Goal: Task Accomplishment & Management: Manage account settings

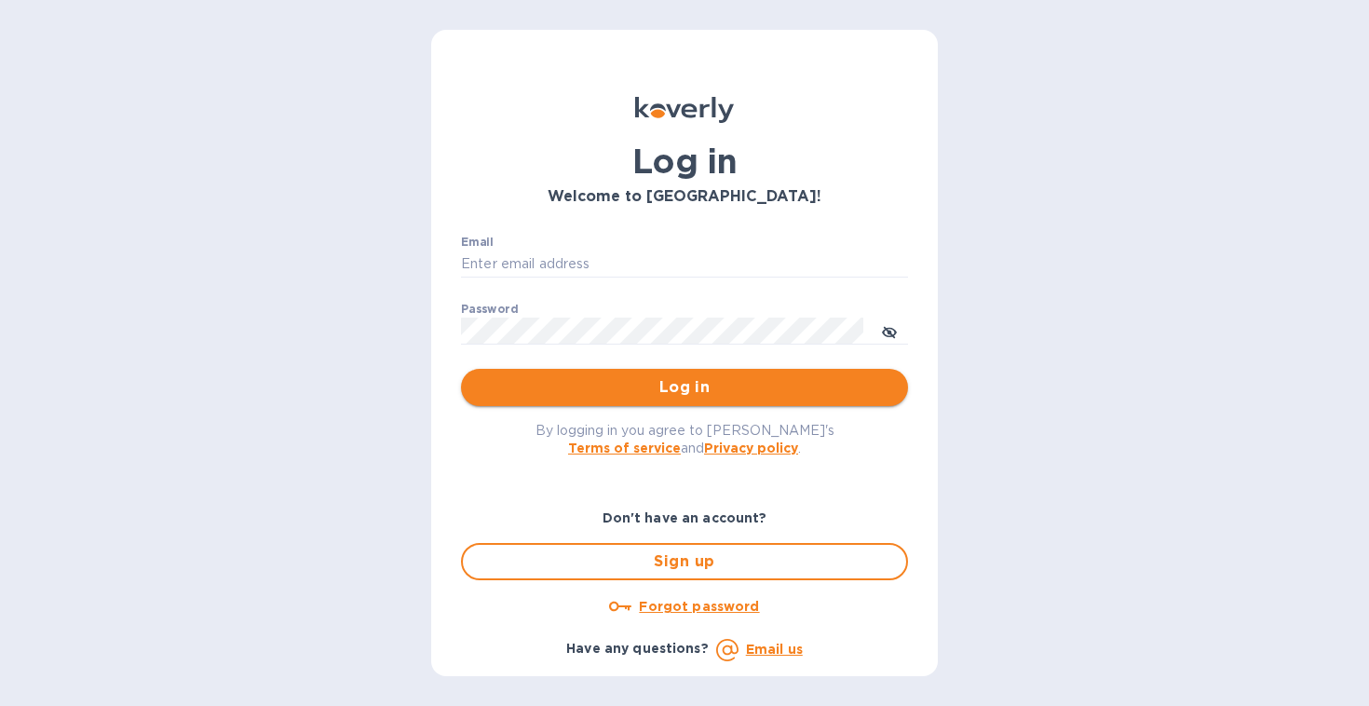
type input "[EMAIL_ADDRESS][DOMAIN_NAME]"
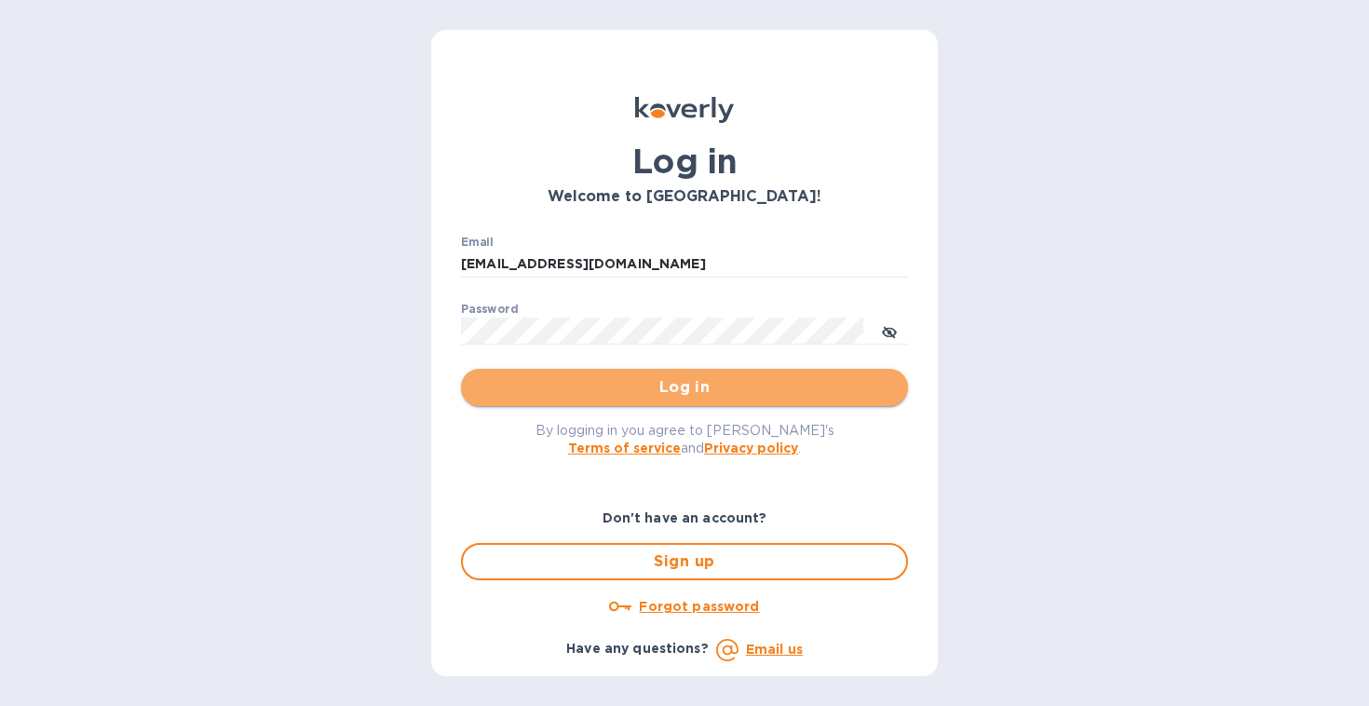
click at [691, 396] on span "Log in" at bounding box center [684, 387] width 417 height 22
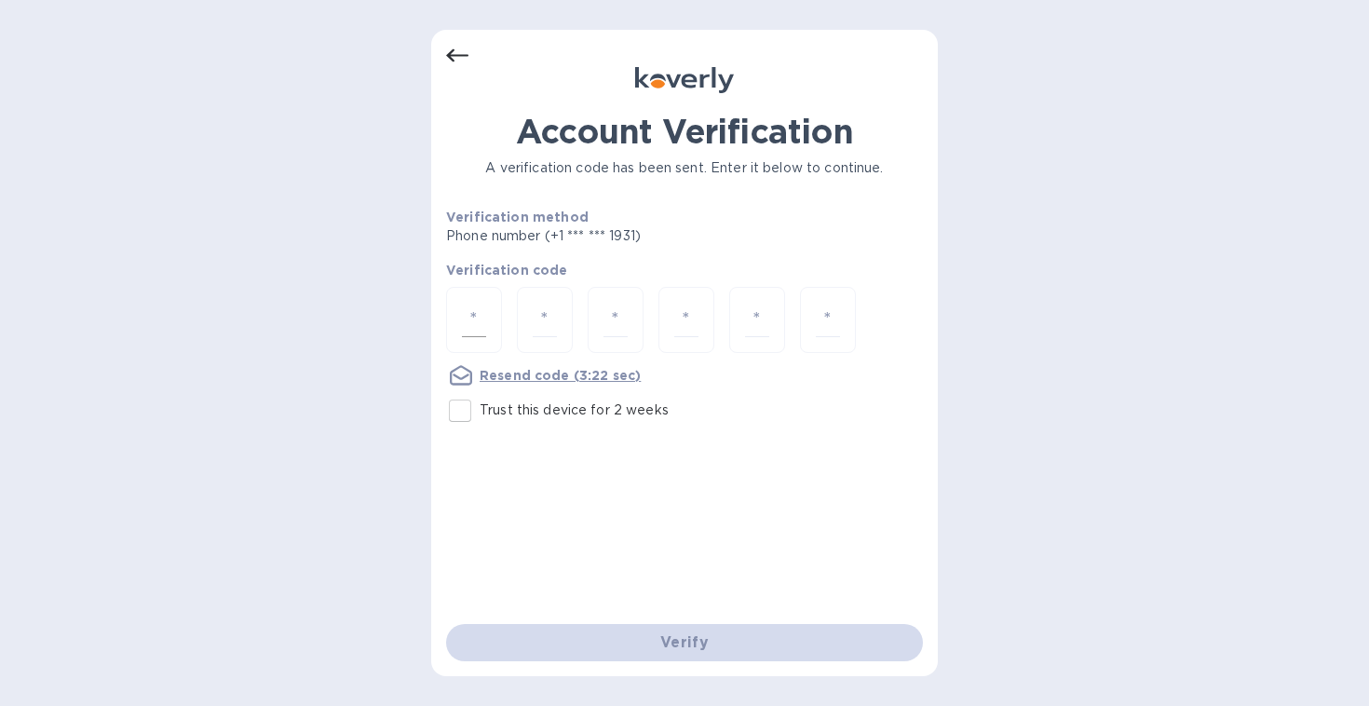
click at [463, 318] on input "number" at bounding box center [474, 320] width 24 height 34
type input "8"
type input "9"
type input "7"
type input "6"
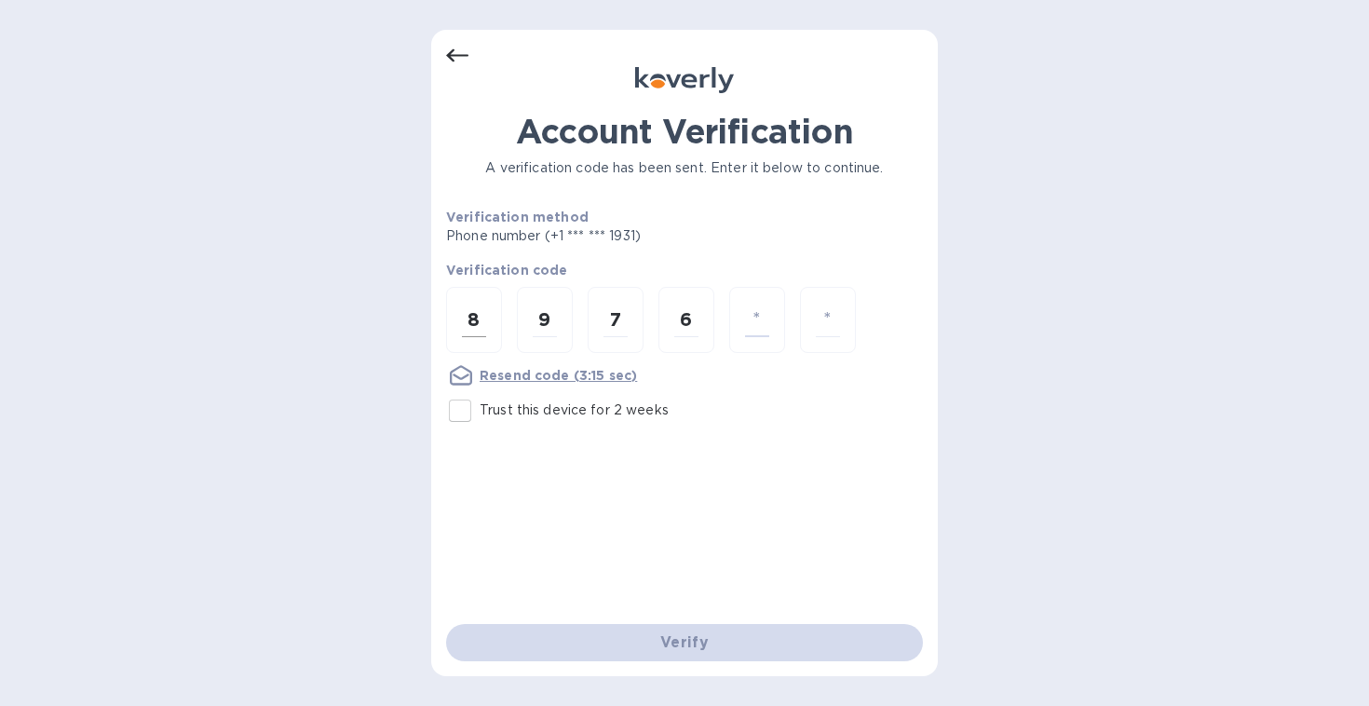
type input "6"
type input "1"
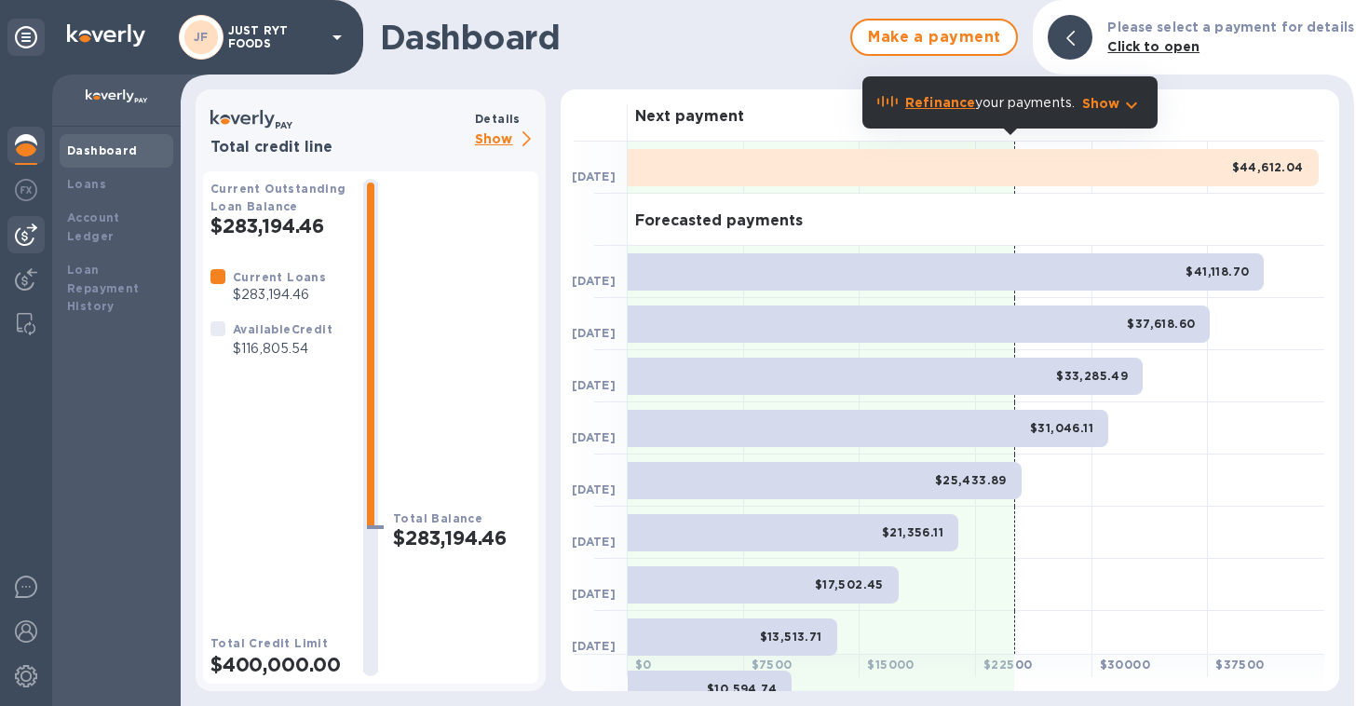
click at [31, 231] on img at bounding box center [26, 234] width 22 height 22
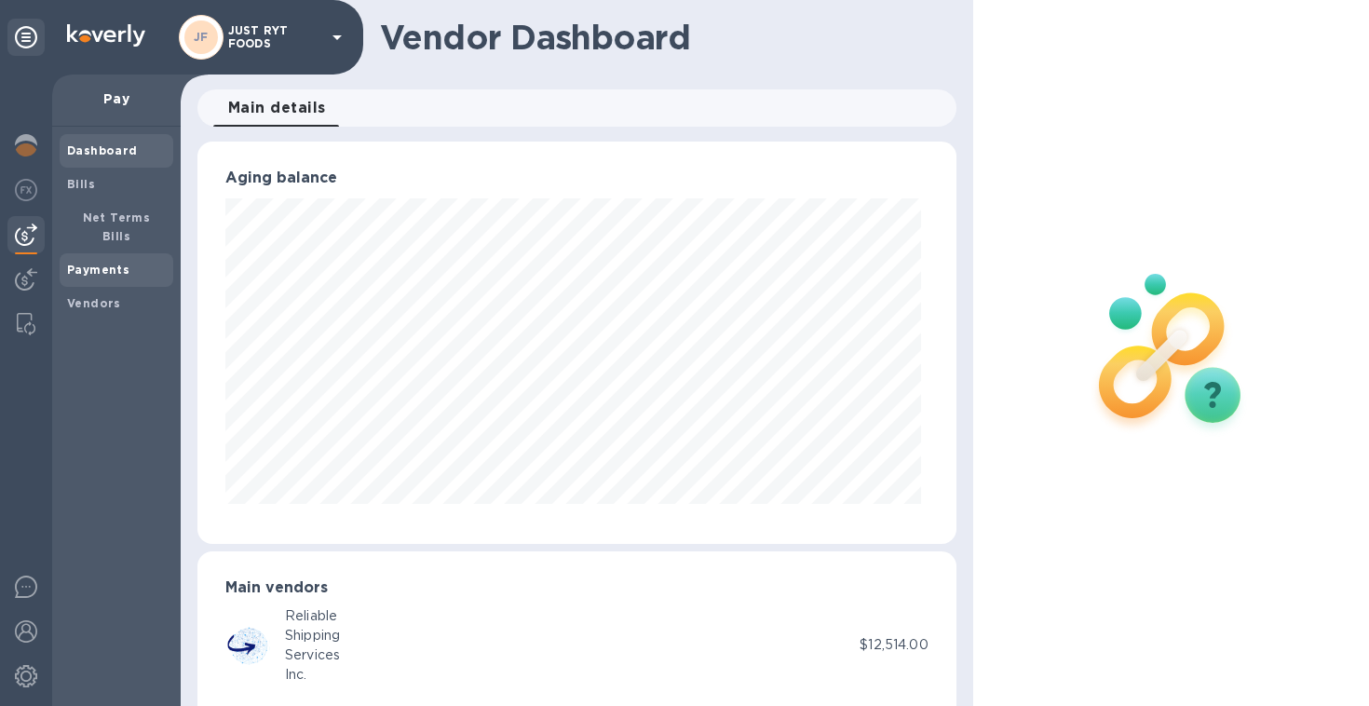
scroll to position [402, 750]
click at [83, 194] on div "Bills" at bounding box center [117, 185] width 114 height 34
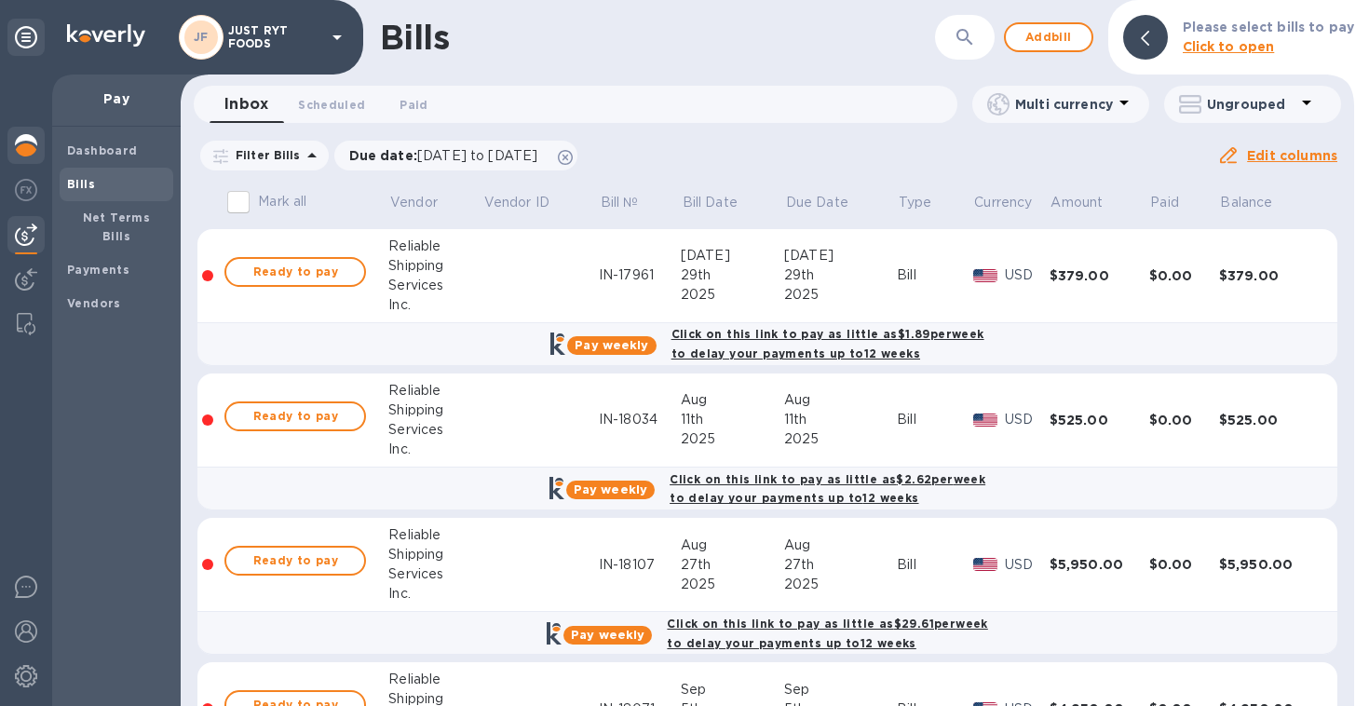
click at [26, 150] on img at bounding box center [26, 145] width 22 height 22
